Goal: Task Accomplishment & Management: Manage account settings

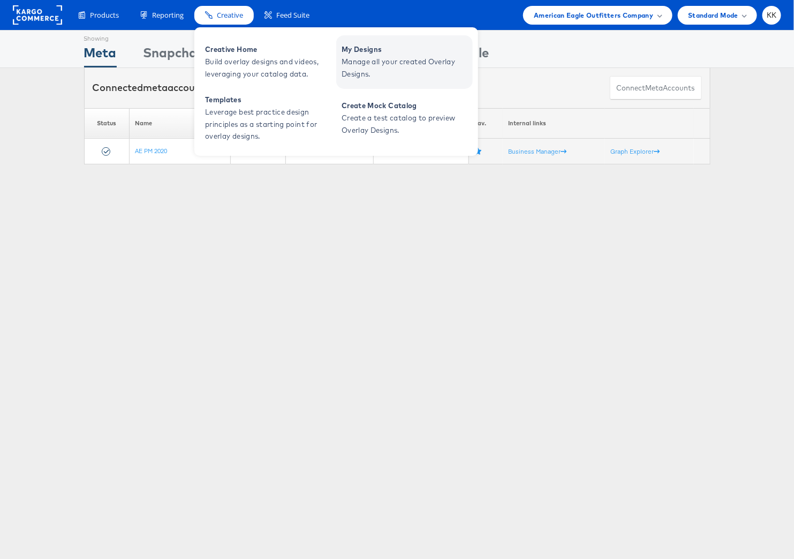
click at [355, 59] on span "Manage all your created Overlay Designs." at bounding box center [406, 68] width 129 height 25
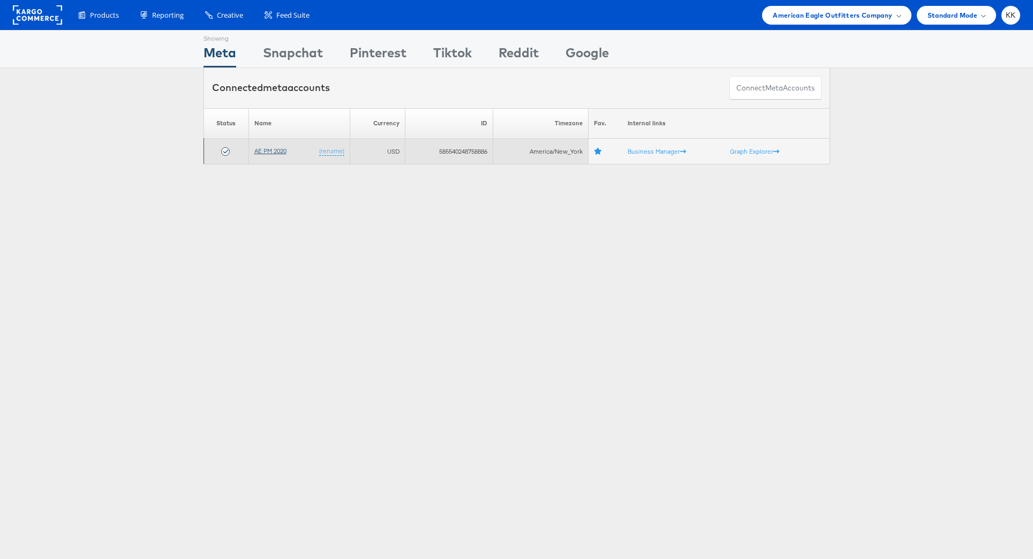
click at [269, 152] on link "AE PM 2020" at bounding box center [270, 151] width 32 height 8
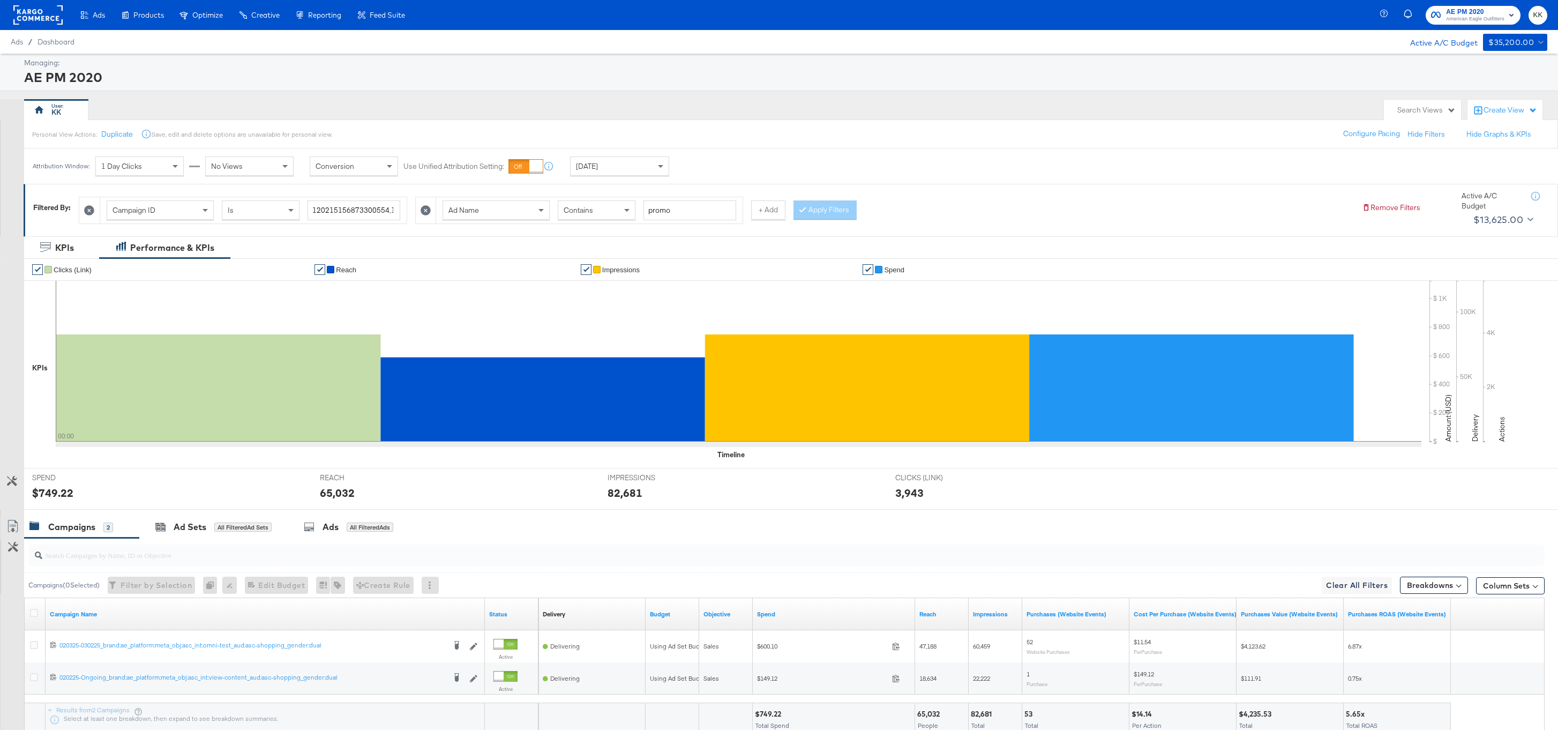
click at [19, 21] on rect at bounding box center [37, 14] width 49 height 19
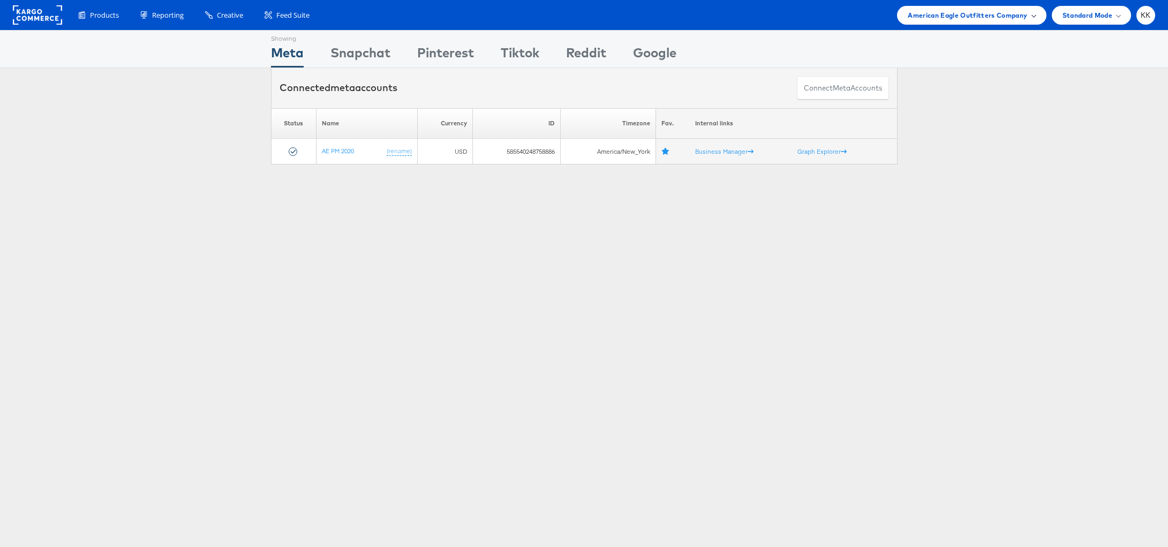
click at [1032, 17] on div "American Eagle Outfitters Company" at bounding box center [971, 15] width 127 height 11
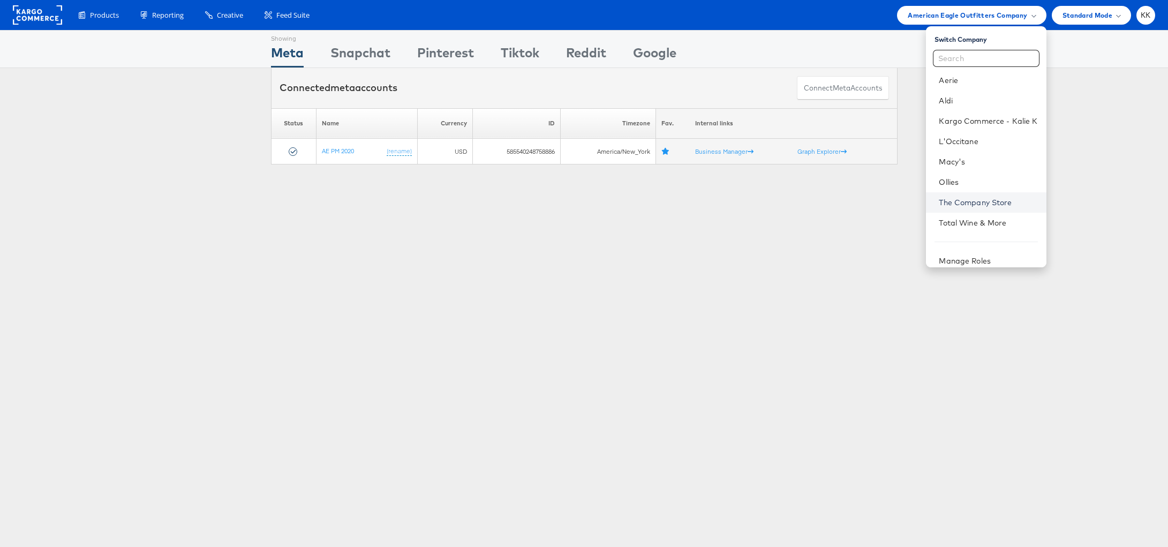
click at [961, 199] on link "The Company Store" at bounding box center [988, 202] width 99 height 11
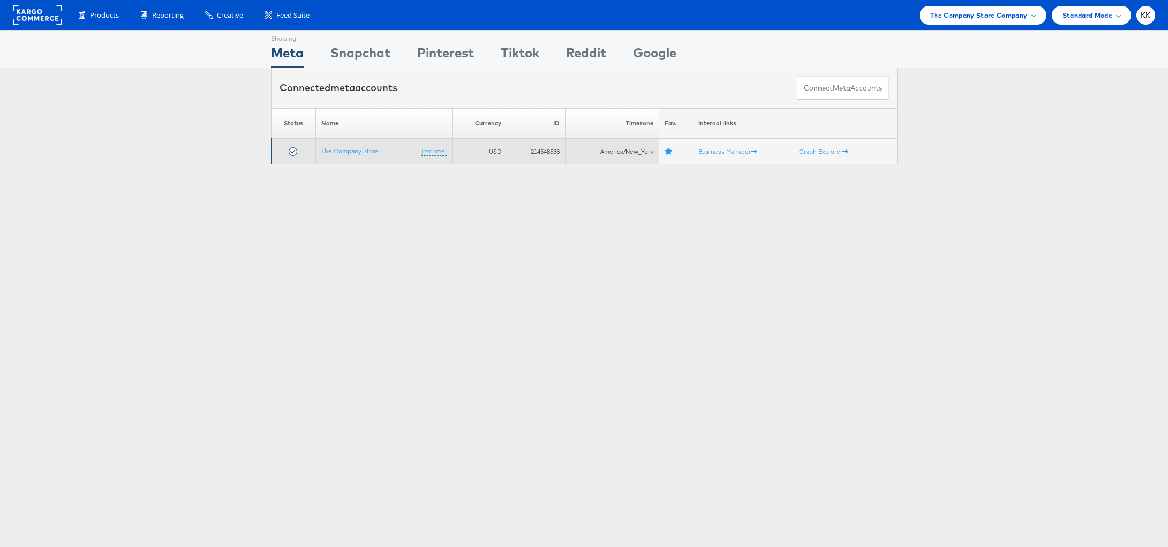
click at [346, 143] on td "The Company Store (rename)" at bounding box center [384, 152] width 137 height 26
click at [364, 144] on td "The Company Store (rename)" at bounding box center [384, 152] width 137 height 26
click at [364, 151] on link "The Company Store" at bounding box center [349, 151] width 57 height 8
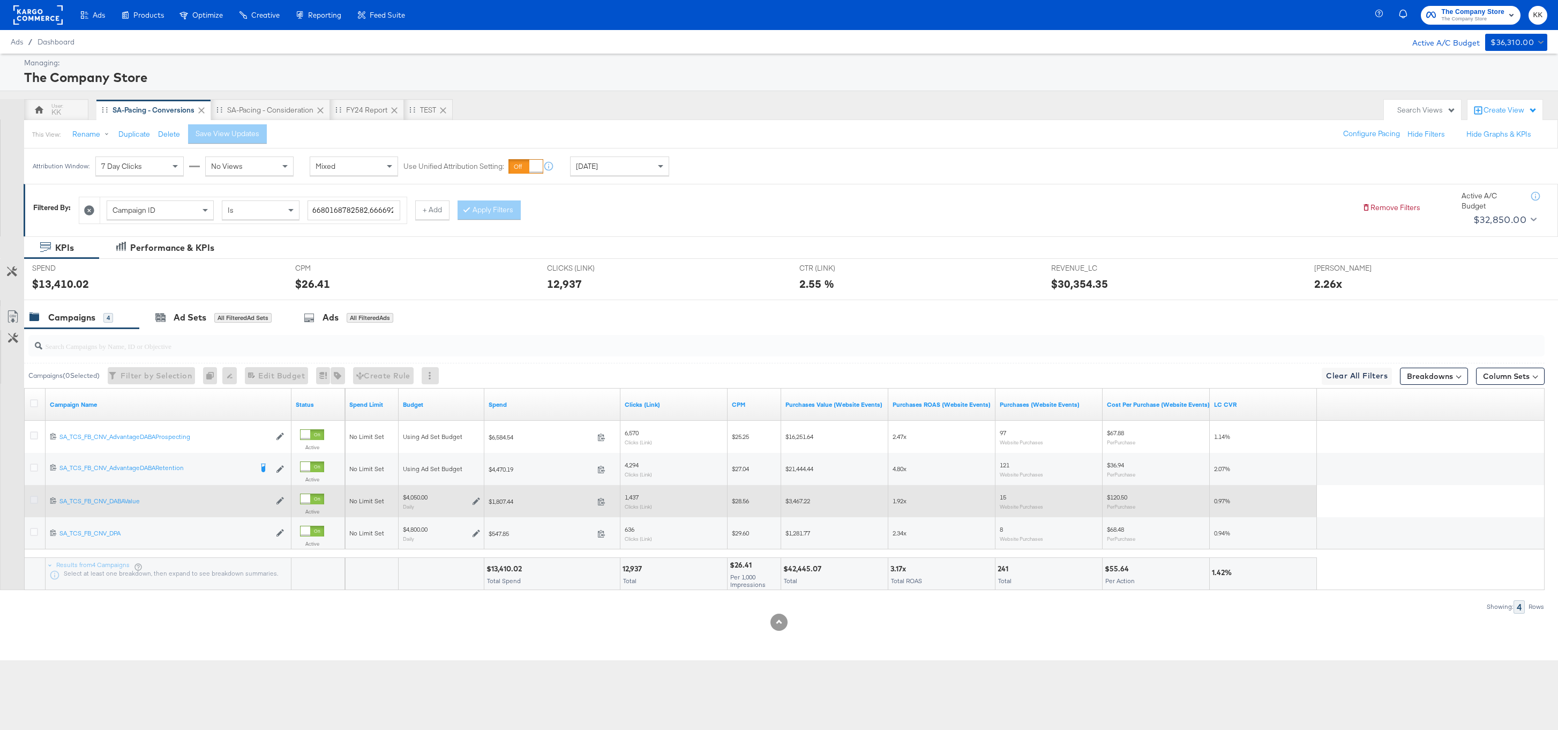
click at [31, 500] on icon at bounding box center [34, 500] width 8 height 8
click at [0, 0] on input "checkbox" at bounding box center [0, 0] width 0 height 0
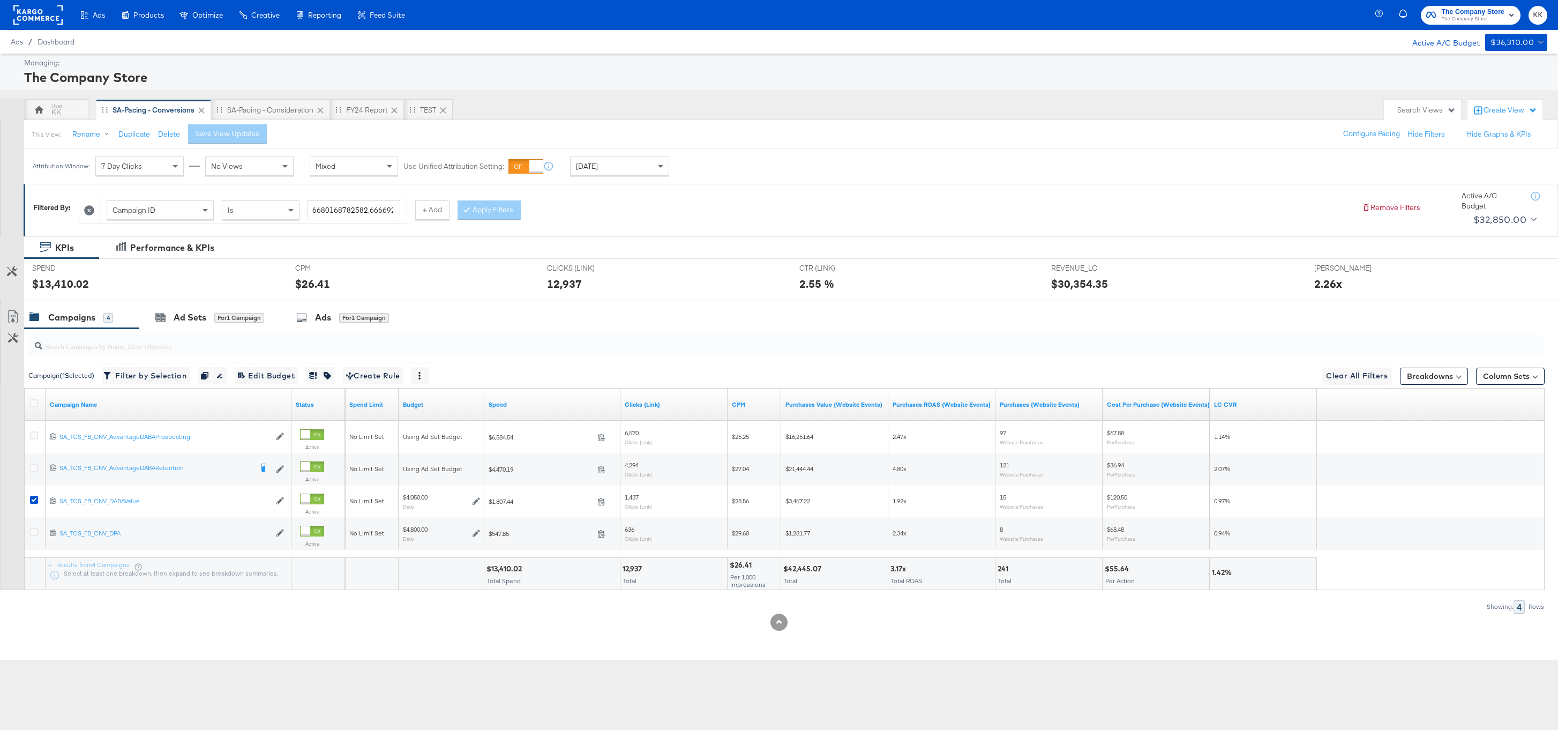
click at [172, 329] on div at bounding box center [784, 345] width 1520 height 34
click at [191, 321] on div "Ad Sets" at bounding box center [190, 317] width 33 height 12
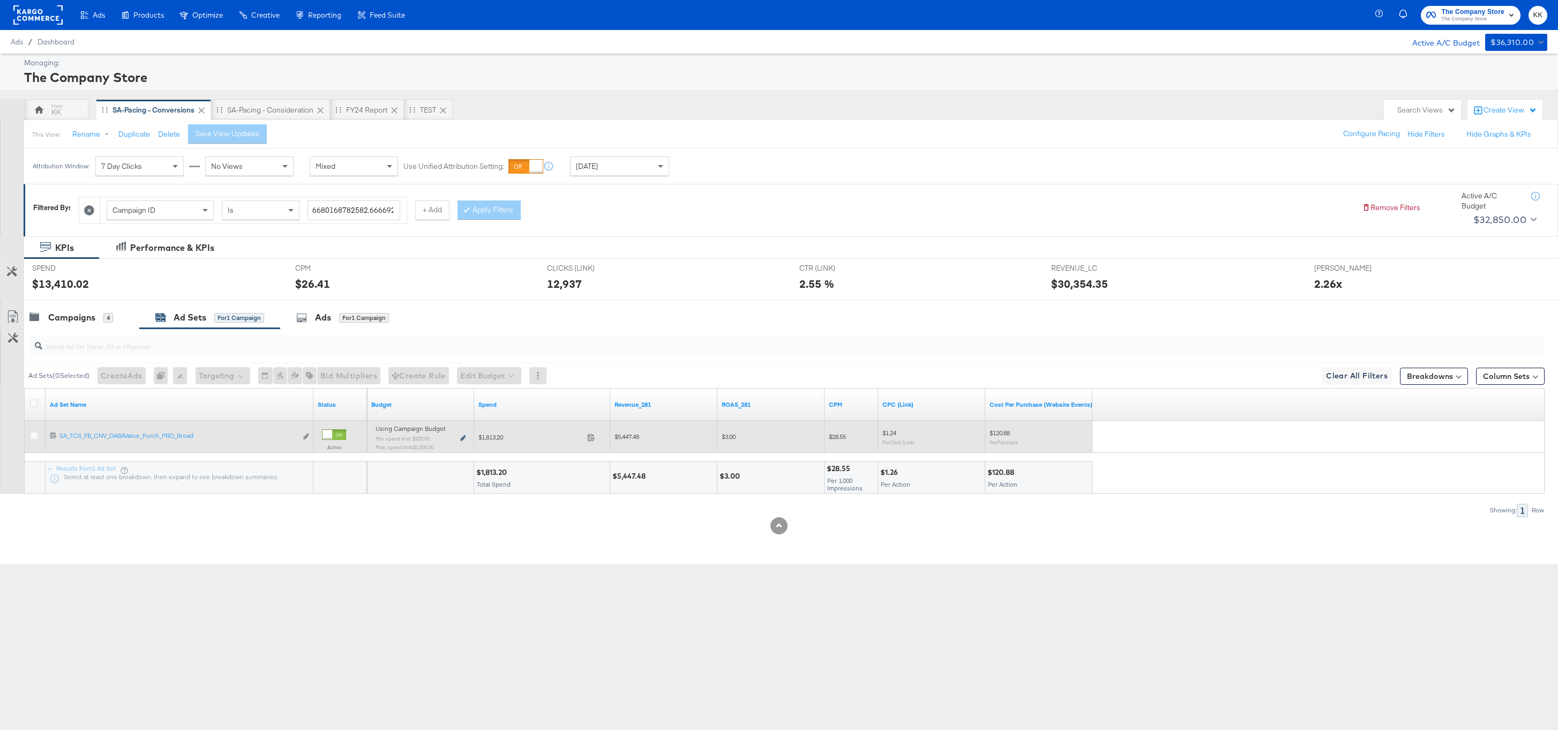
click at [462, 435] on icon at bounding box center [462, 438] width 5 height 6
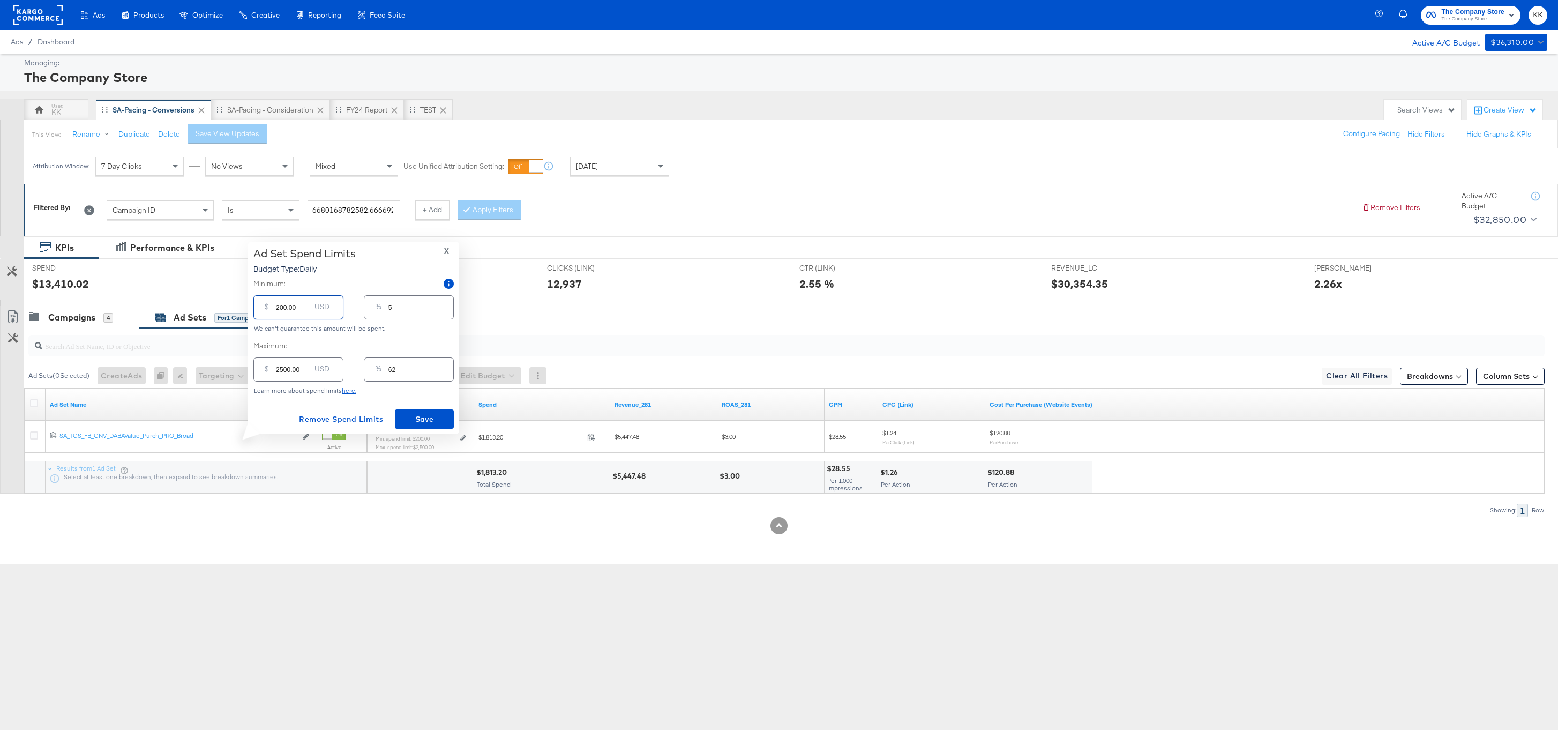
click at [281, 308] on input "200.00" at bounding box center [293, 302] width 34 height 23
type input "00.00"
type input "0"
type input "100.00"
type input "2"
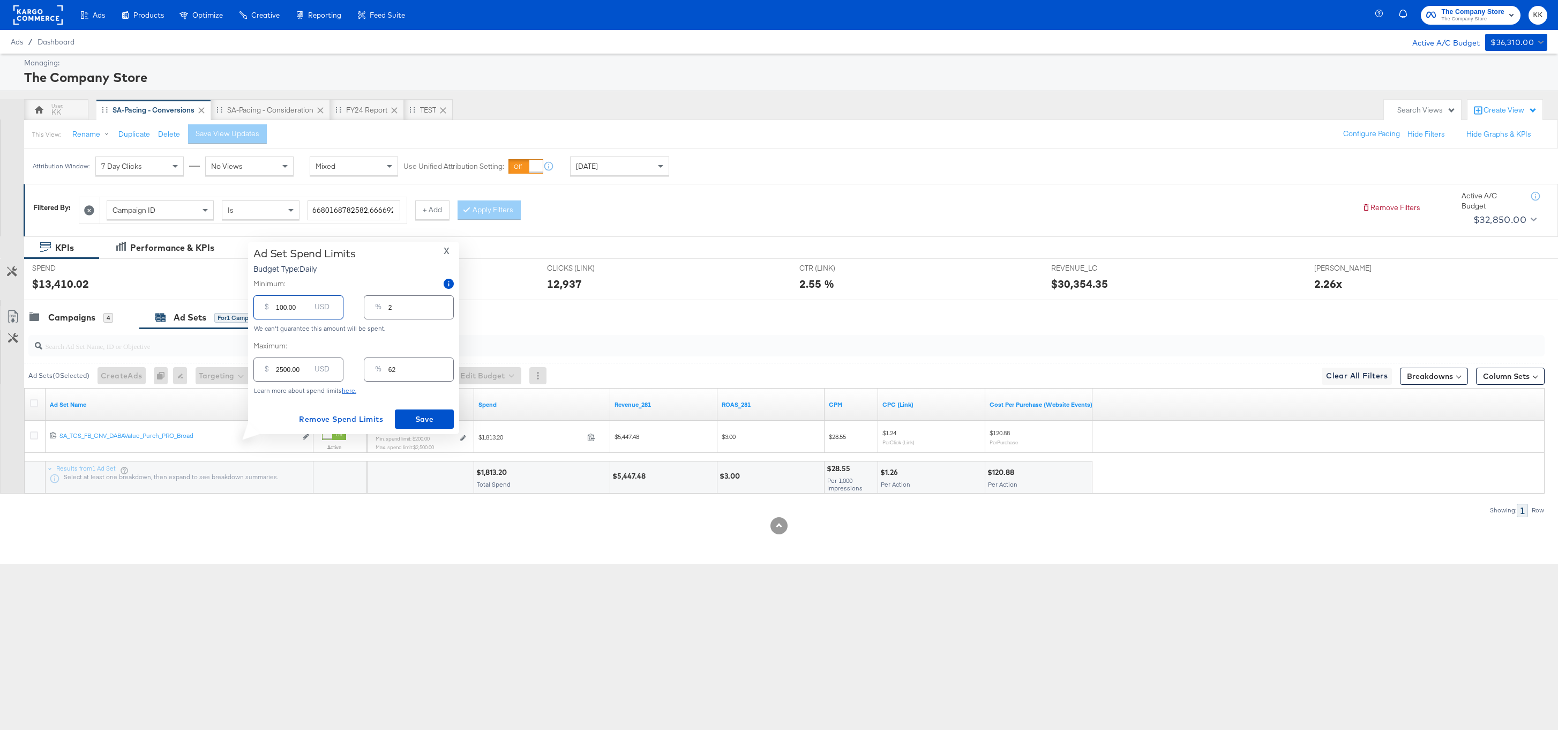
type input "1900.00"
type input "47"
type input "1900.00"
drag, startPoint x: 281, startPoint y: 370, endPoint x: 255, endPoint y: 370, distance: 26.3
click at [256, 370] on div "$ 2500.00 USD" at bounding box center [298, 369] width 90 height 24
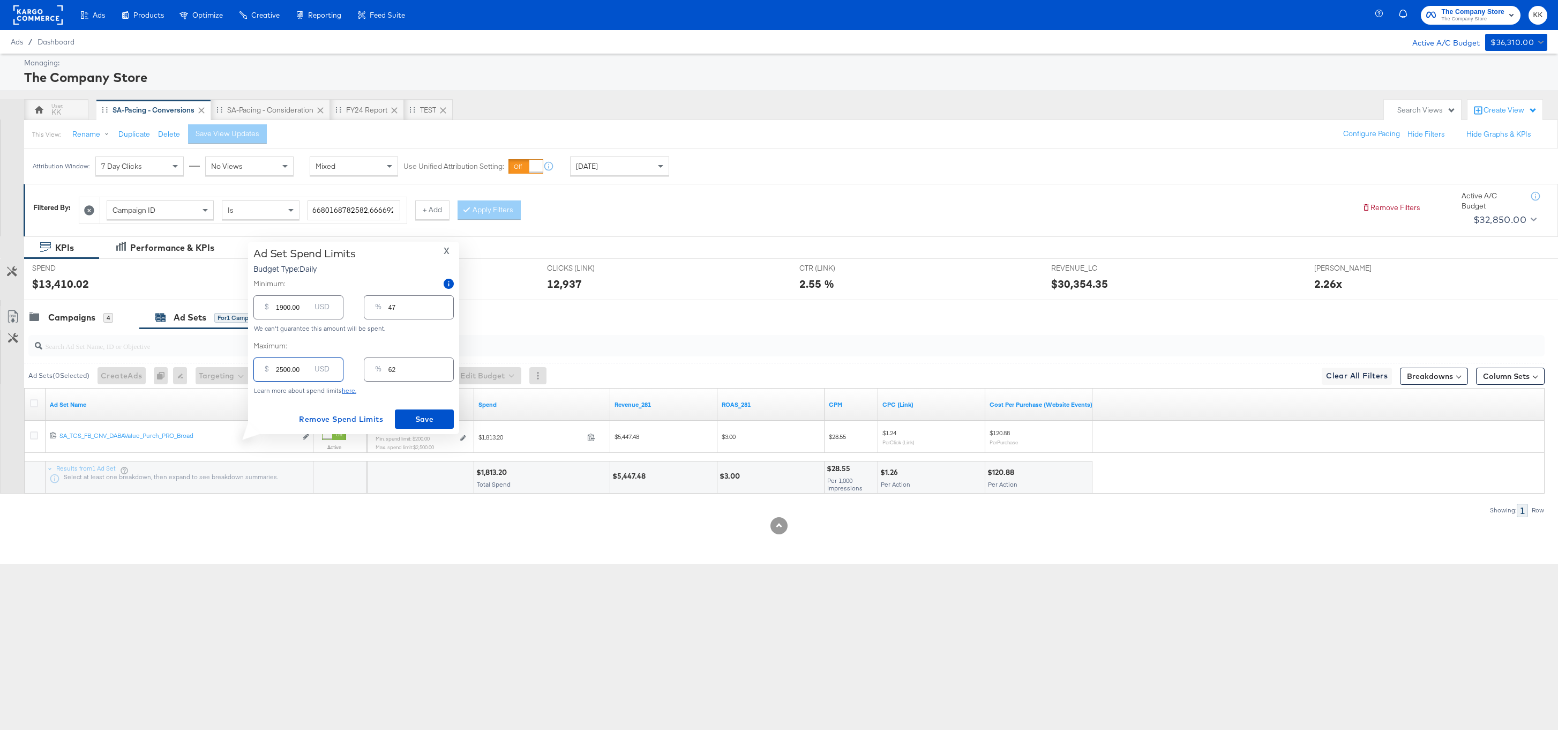
type input "300.00"
type input "7"
type input "3000.00"
type input "74"
type input "3000.00"
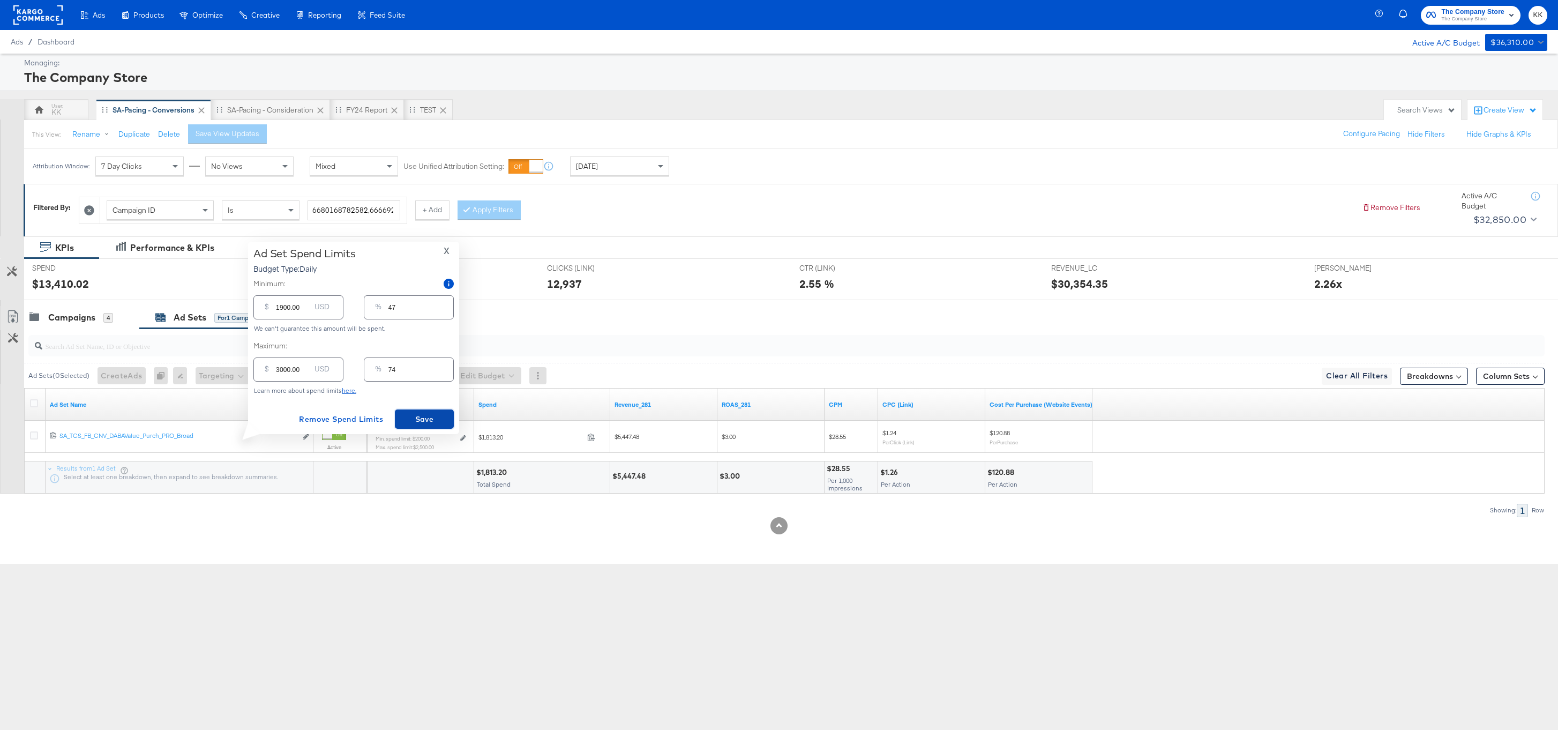
click at [411, 412] on span "Save" at bounding box center [424, 418] width 50 height 13
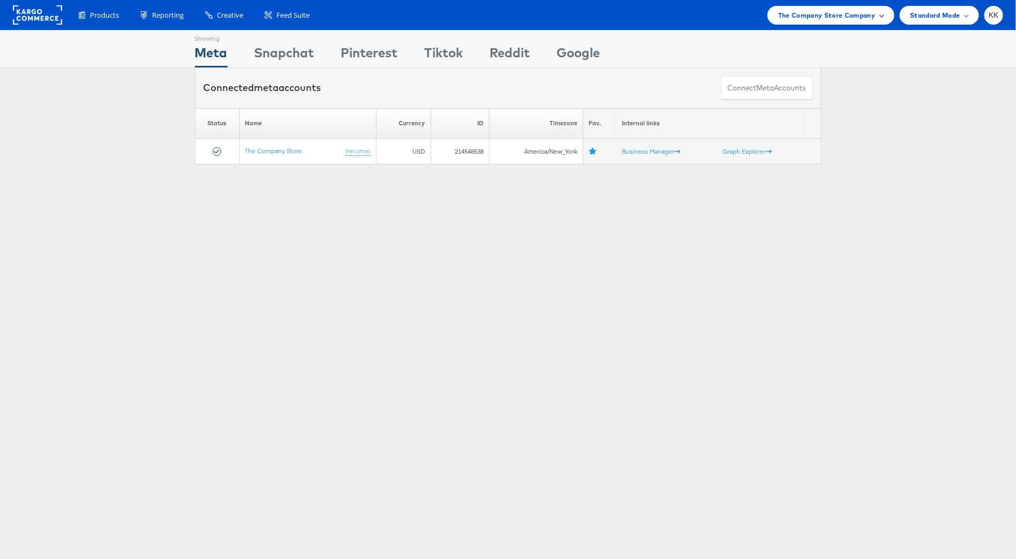
click at [854, 13] on span "The Company Store Company" at bounding box center [826, 15] width 97 height 11
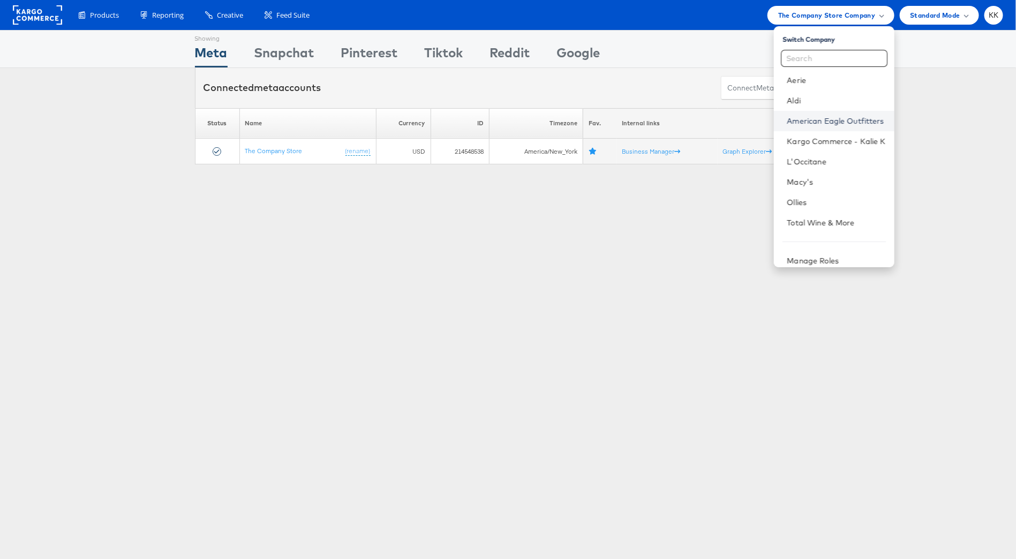
click at [850, 121] on link "American Eagle Outfitters" at bounding box center [836, 121] width 99 height 11
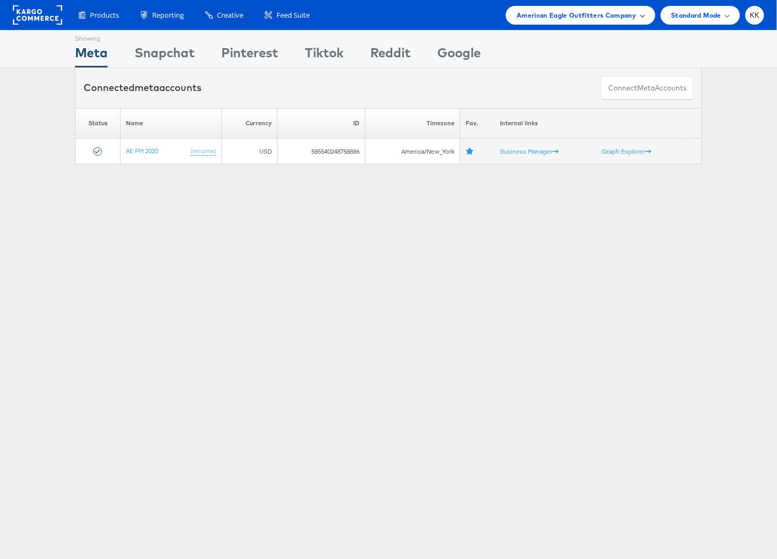
click at [605, 20] on span "American Eagle Outfitters Company" at bounding box center [575, 15] width 119 height 11
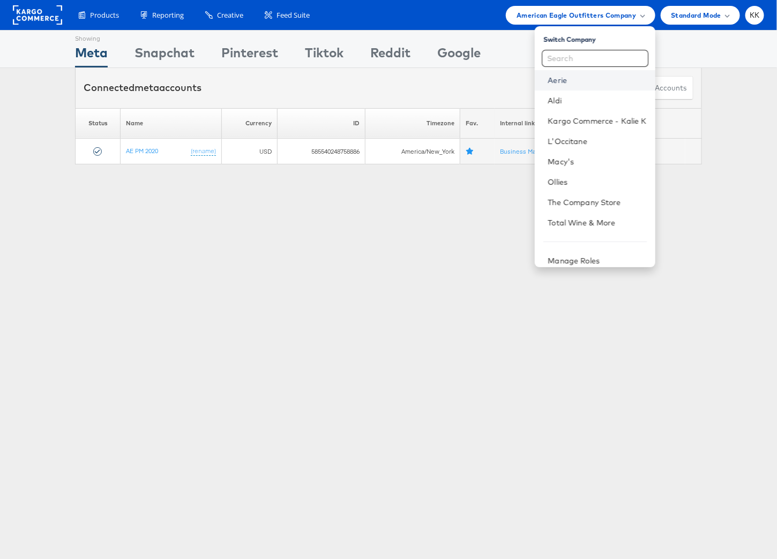
click at [593, 84] on link "Aerie" at bounding box center [596, 80] width 99 height 11
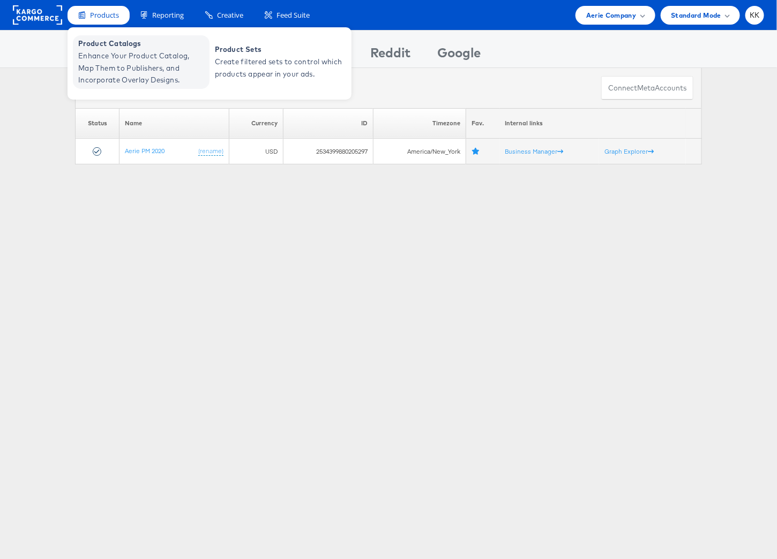
click at [96, 54] on span "Enhance Your Product Catalog, Map Them to Publishers, and Incorporate Overlay D…" at bounding box center [142, 68] width 129 height 36
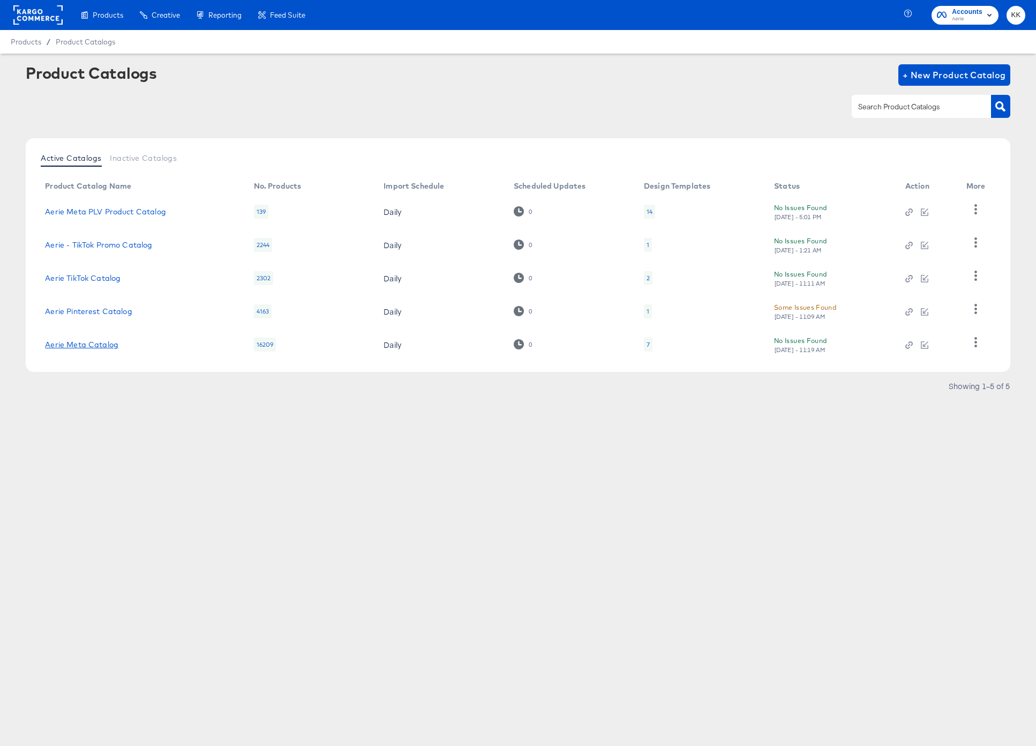
click at [107, 345] on link "Aerie Meta Catalog" at bounding box center [81, 344] width 73 height 9
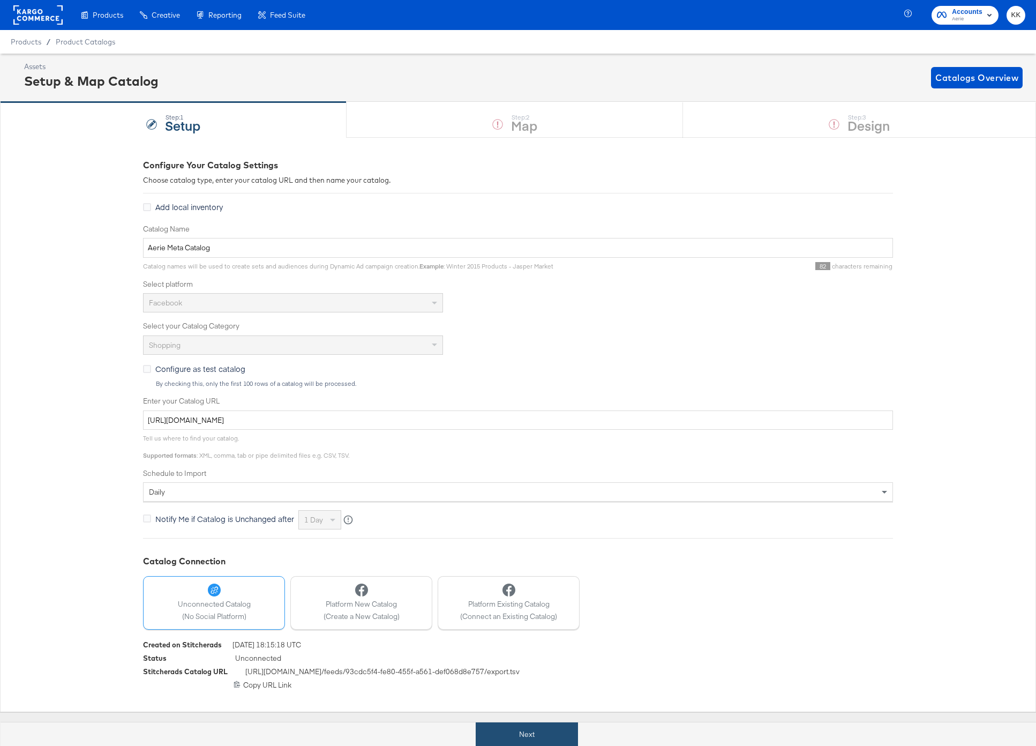
click at [503, 734] on button "Next" at bounding box center [527, 734] width 102 height 24
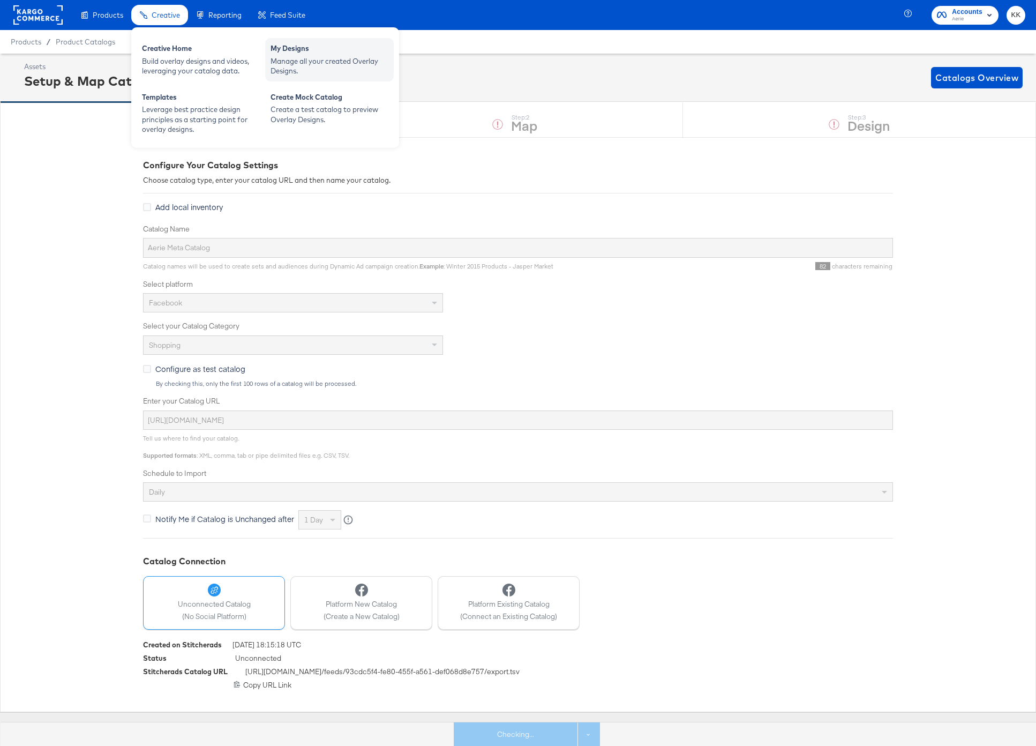
click at [297, 74] on div "Manage all your created Overlay Designs." at bounding box center [330, 66] width 118 height 20
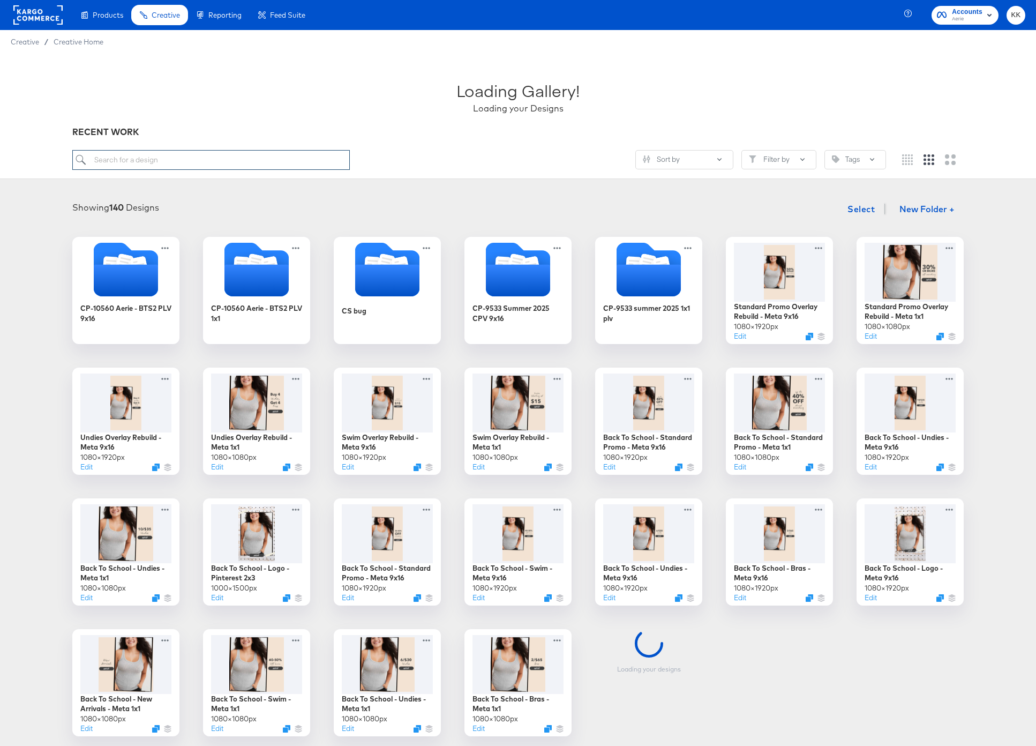
click at [174, 160] on input "search" at bounding box center [210, 160] width 277 height 20
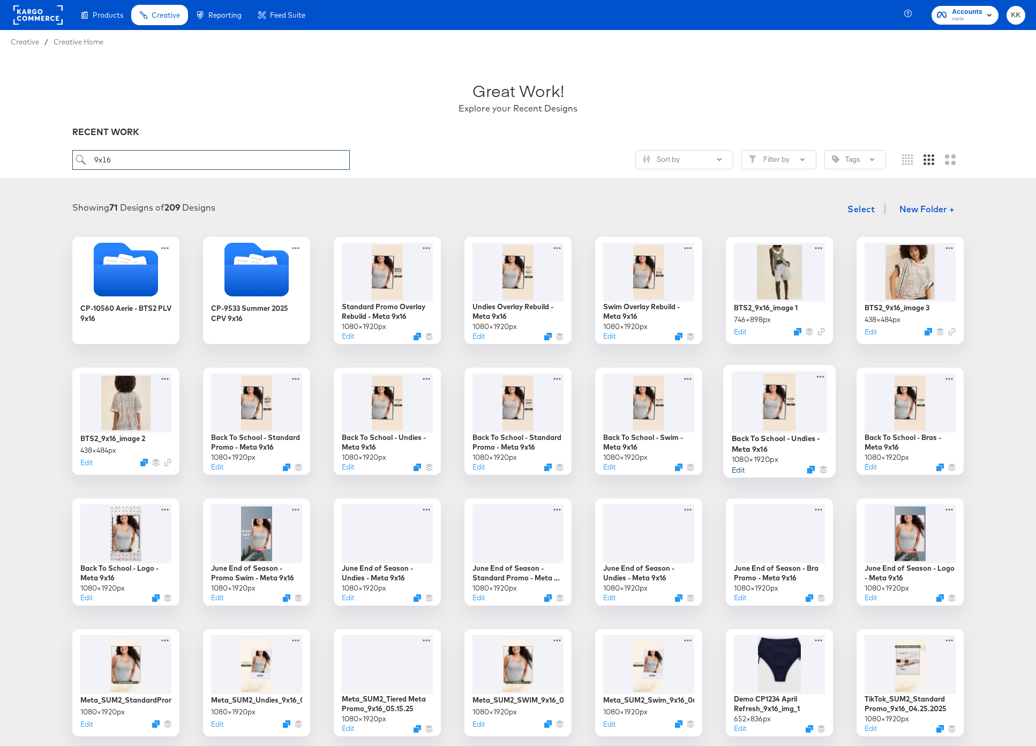
type input "9x16"
click at [738, 471] on button "Edit" at bounding box center [738, 469] width 13 height 10
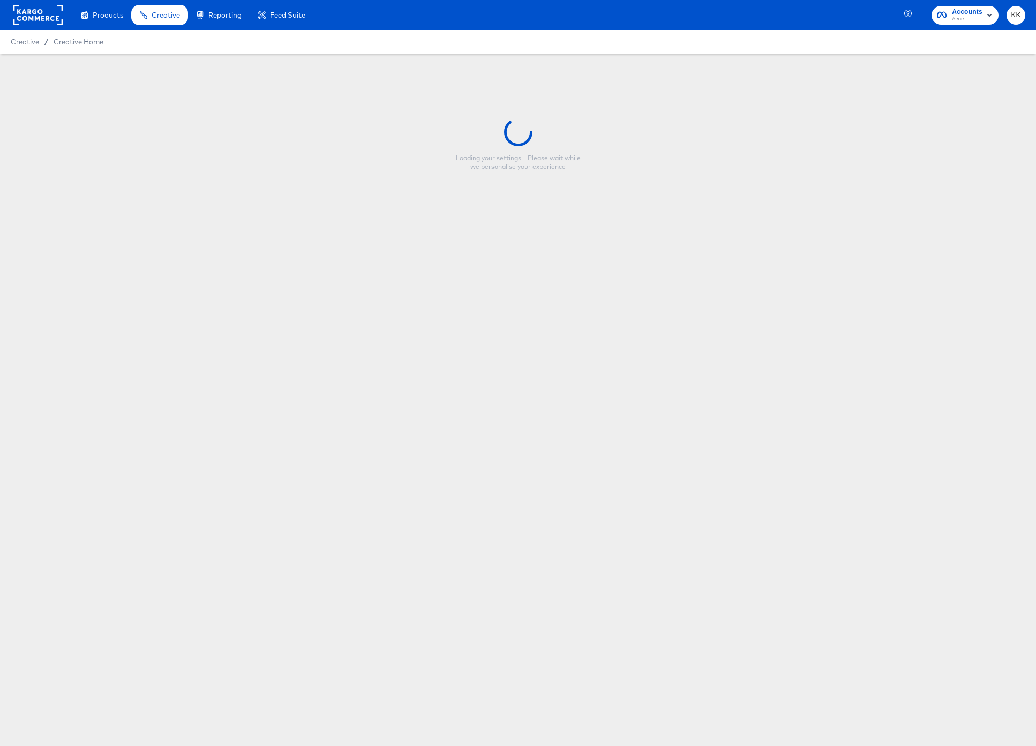
type input "Back To School - Undies - Meta 9x16"
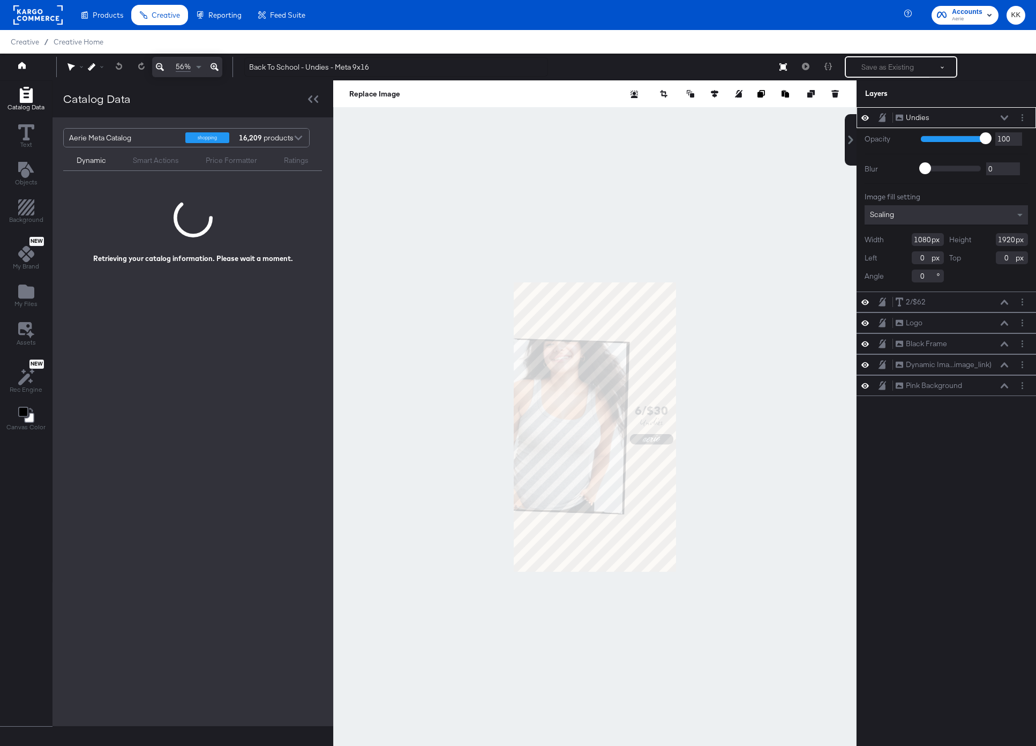
click at [214, 67] on icon at bounding box center [215, 67] width 8 height 13
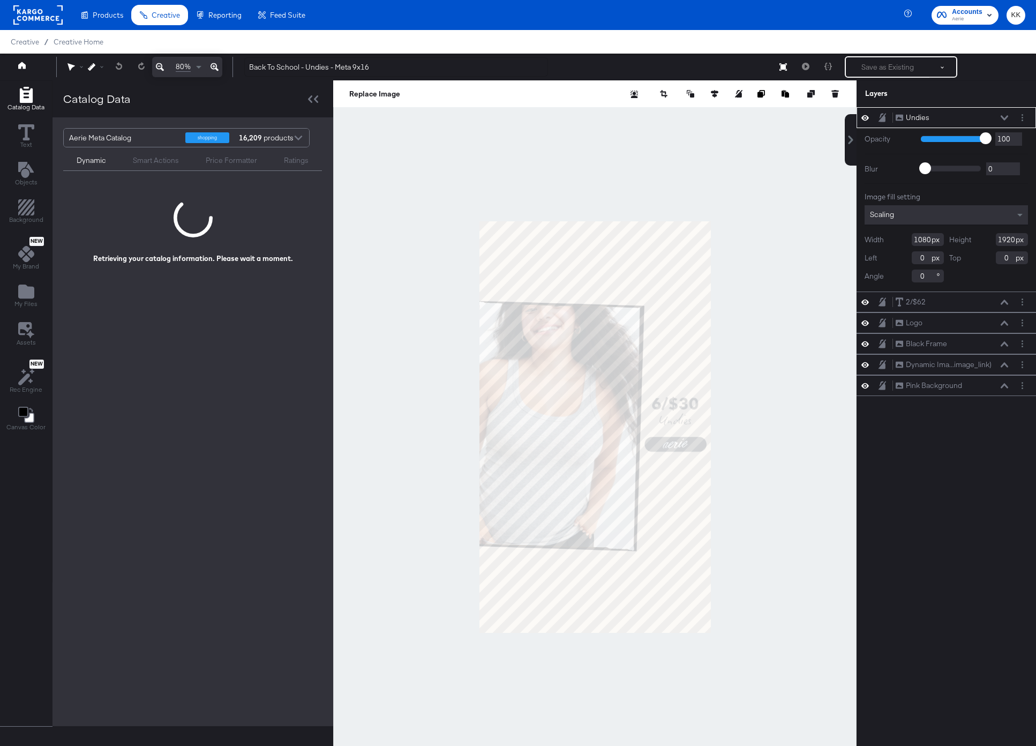
click at [214, 67] on icon at bounding box center [215, 67] width 8 height 13
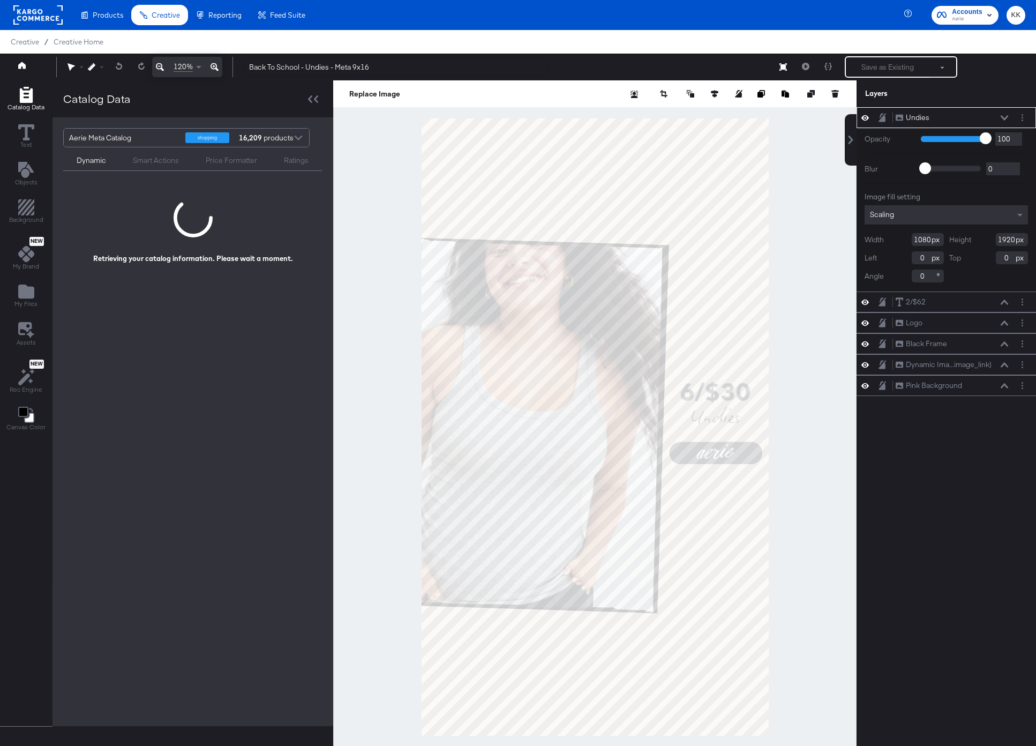
click at [387, 276] on div at bounding box center [594, 426] width 523 height 693
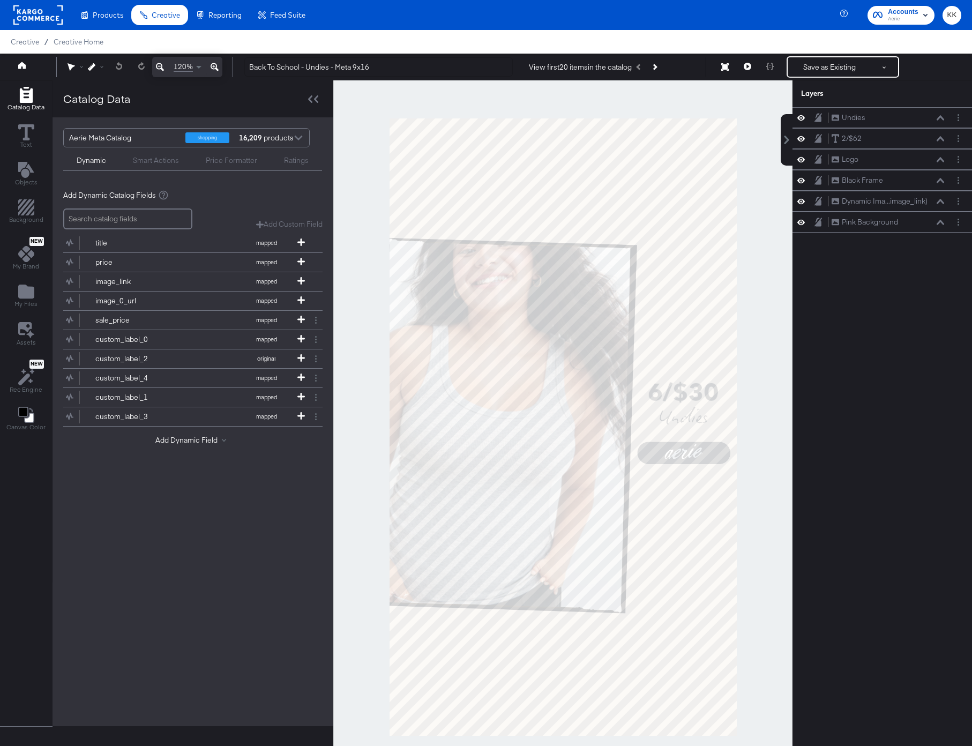
click at [35, 18] on rect at bounding box center [37, 14] width 49 height 19
